Goal: Transaction & Acquisition: Book appointment/travel/reservation

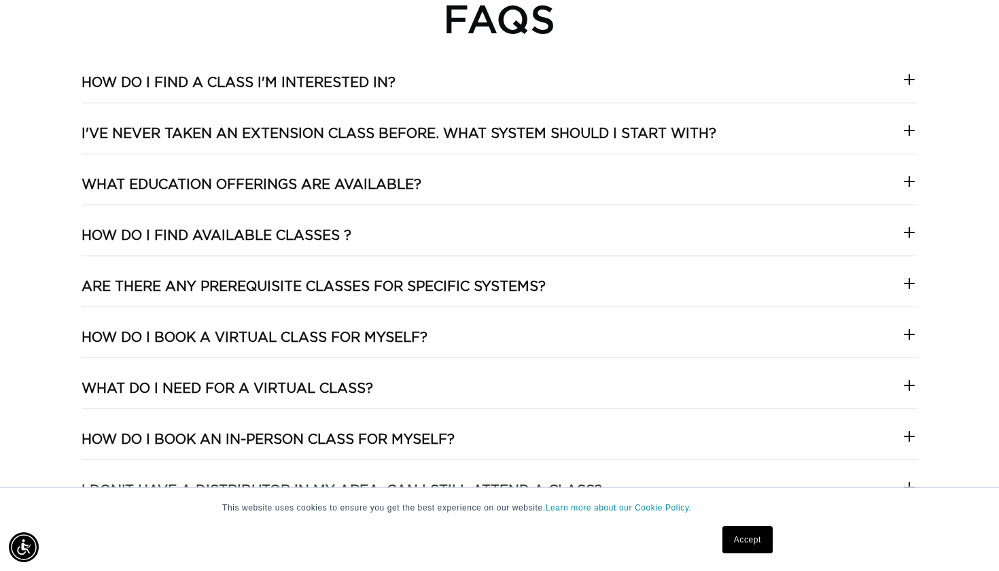
click at [904, 177] on icon at bounding box center [909, 181] width 16 height 16
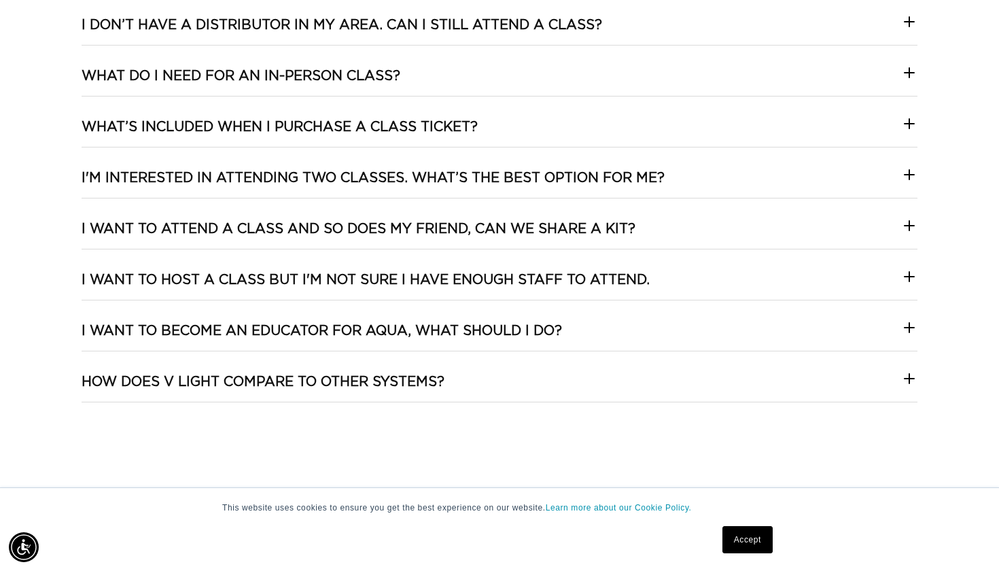
scroll to position [3059, 0]
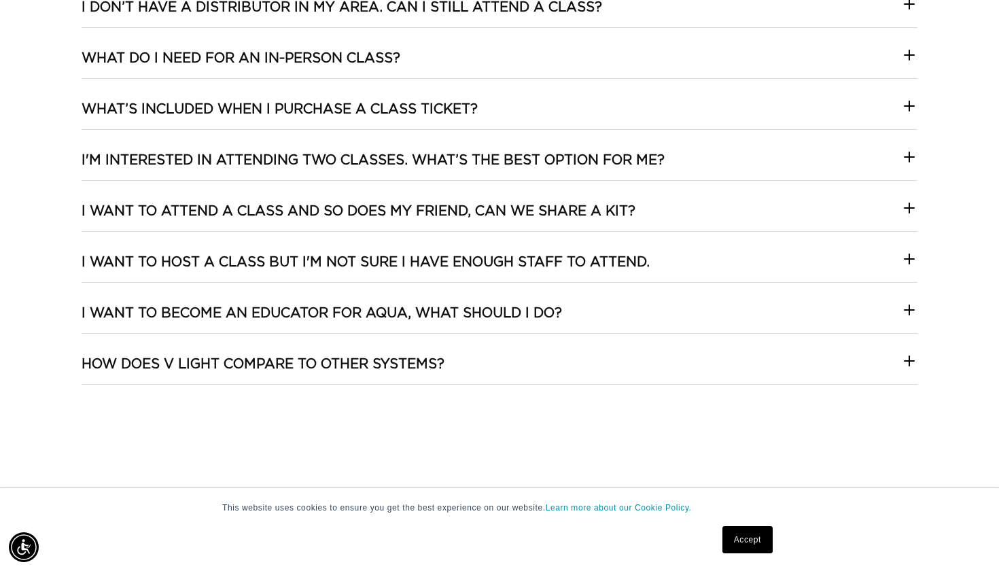
click at [907, 304] on icon at bounding box center [909, 310] width 16 height 16
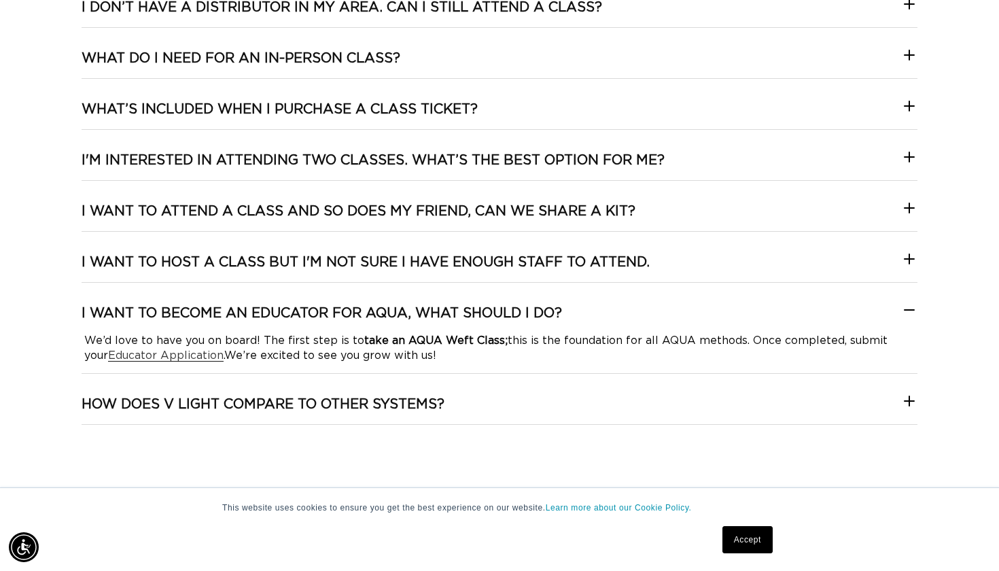
scroll to position [0, 1805]
click at [891, 399] on summary "HOW DOES V LIGHT COMPARE TO OTHER SYSTEMS?" at bounding box center [500, 410] width 836 height 29
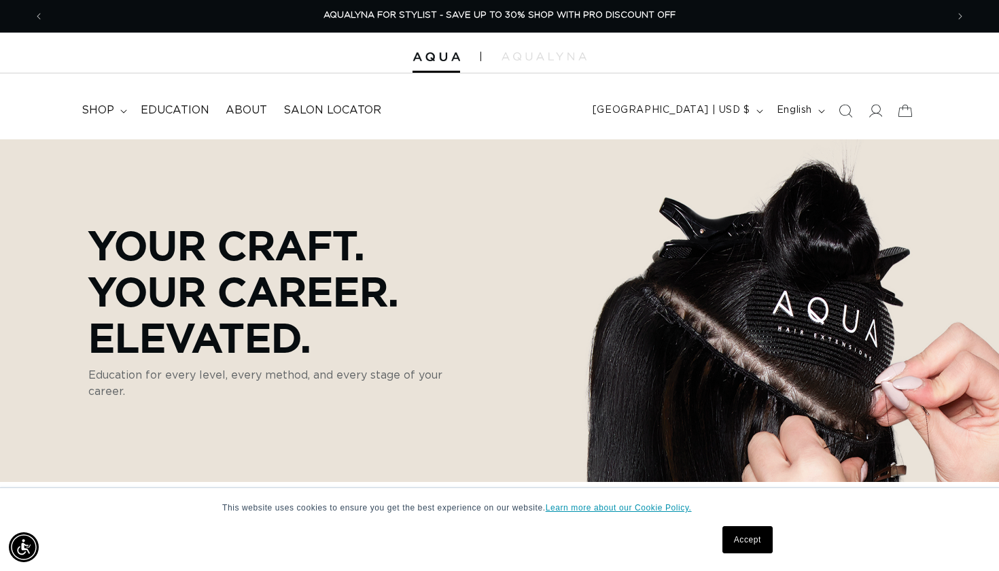
scroll to position [0, 903]
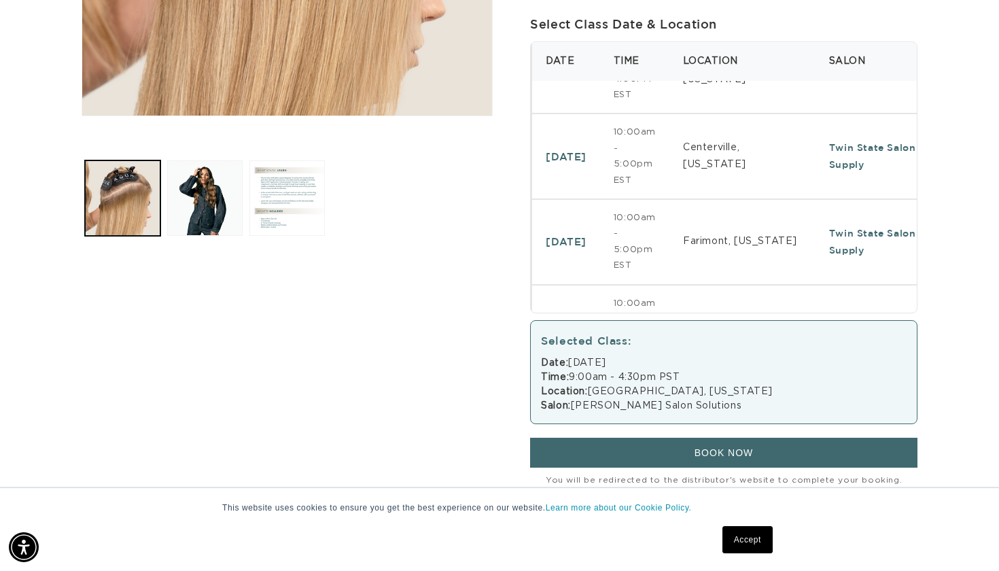
click at [958, 365] on div "Home Skip to product information Open media 1 in modal Open media 2 in modal Op…" at bounding box center [499, 124] width 999 height 918
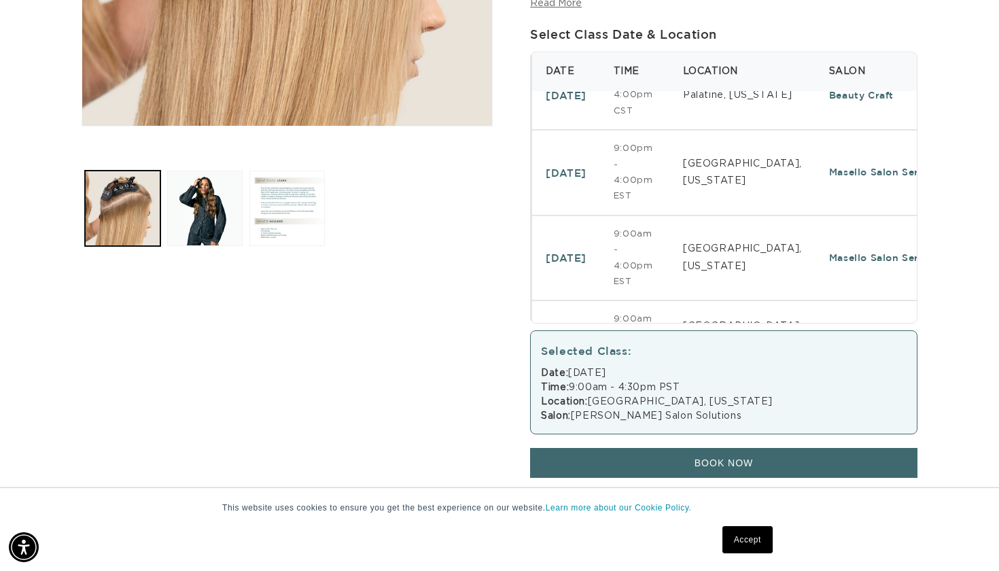
click at [771, 370] on td "[GEOGRAPHIC_DATA], [US_STATE]" at bounding box center [742, 404] width 146 height 69
select select "46782082941156"
click at [771, 370] on td "[GEOGRAPHIC_DATA], [US_STATE]" at bounding box center [742, 404] width 146 height 69
click at [717, 468] on span "BOOK NOW" at bounding box center [724, 462] width 59 height 11
